Goal: Transaction & Acquisition: Purchase product/service

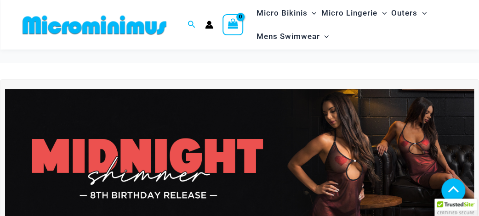
scroll to position [594, 0]
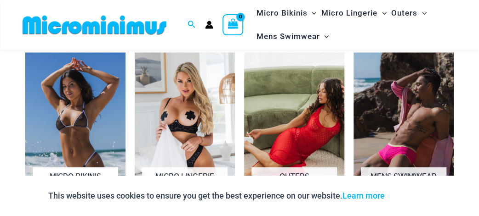
click at [59, 108] on img "Visit product category Micro Bikinis" at bounding box center [75, 130] width 100 height 157
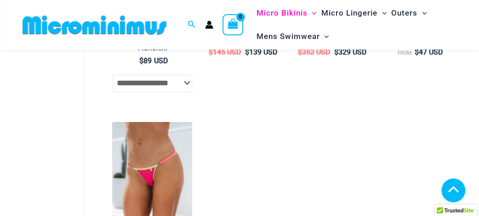
scroll to position [2223, 0]
